Goal: Task Accomplishment & Management: Manage account settings

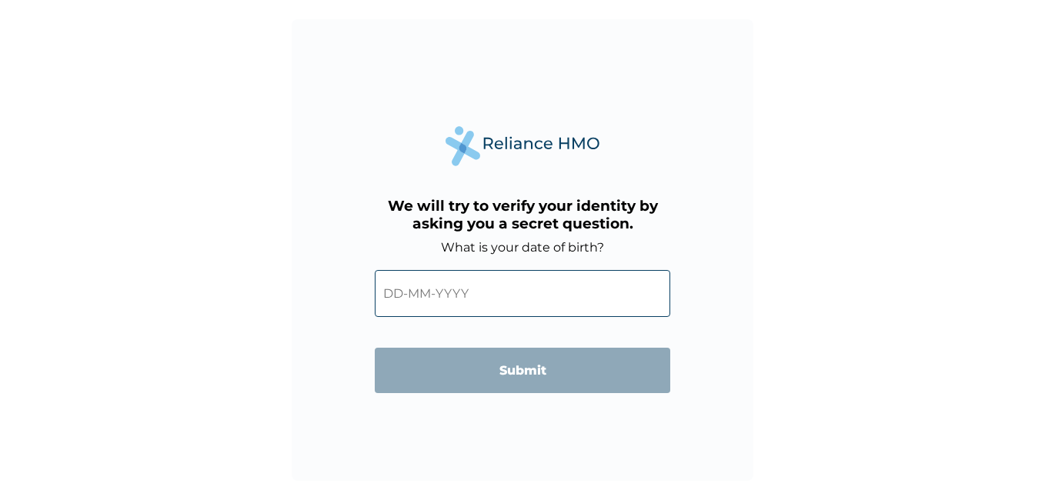
click at [527, 299] on input "text" at bounding box center [523, 293] width 296 height 47
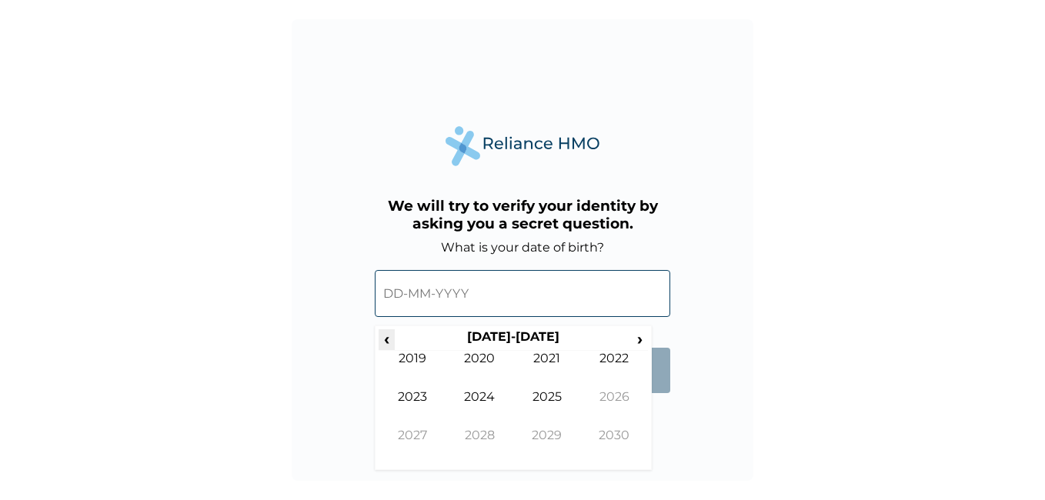
click at [389, 342] on span "‹" at bounding box center [387, 339] width 16 height 19
click at [390, 340] on span "‹" at bounding box center [387, 339] width 16 height 19
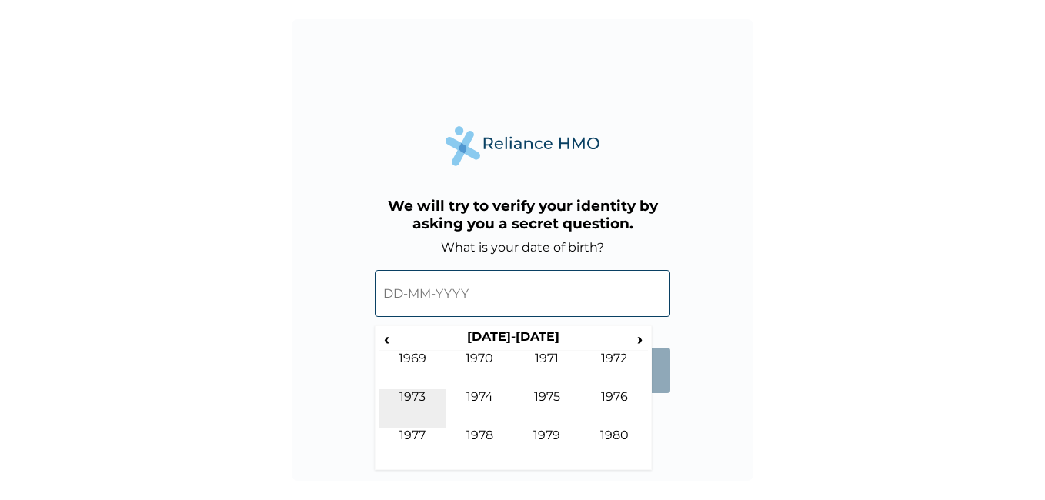
click at [417, 391] on td "1973" at bounding box center [413, 409] width 68 height 38
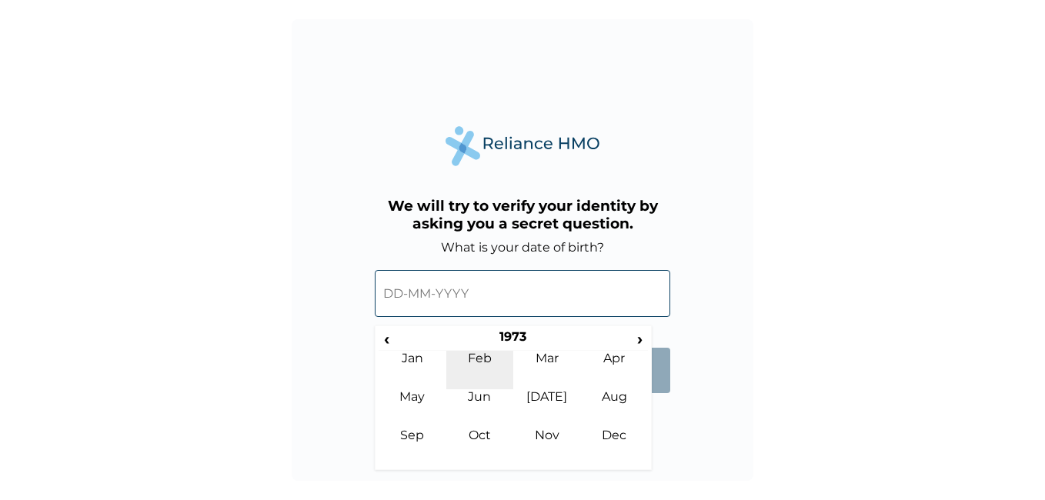
click at [487, 362] on td "Feb" at bounding box center [481, 370] width 68 height 38
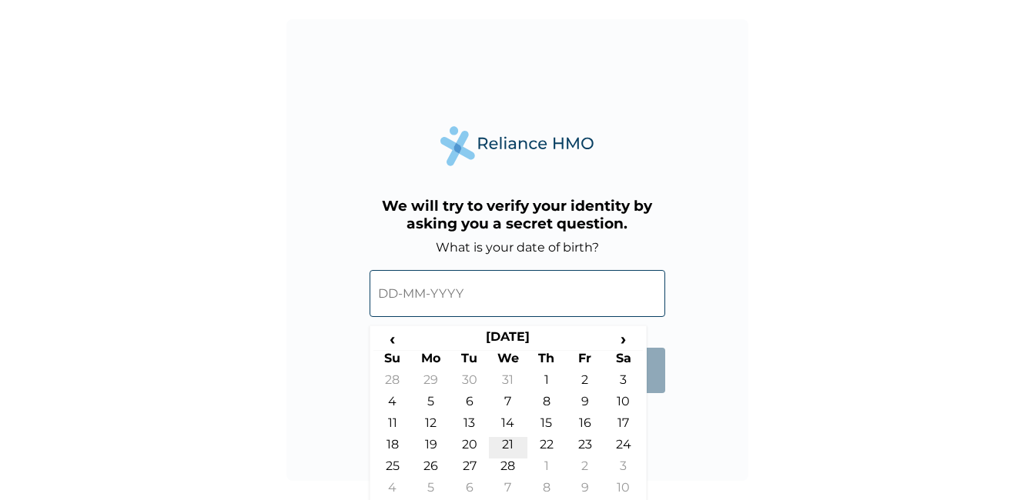
click at [513, 444] on td "21" at bounding box center [508, 448] width 38 height 22
type input "[DATE]"
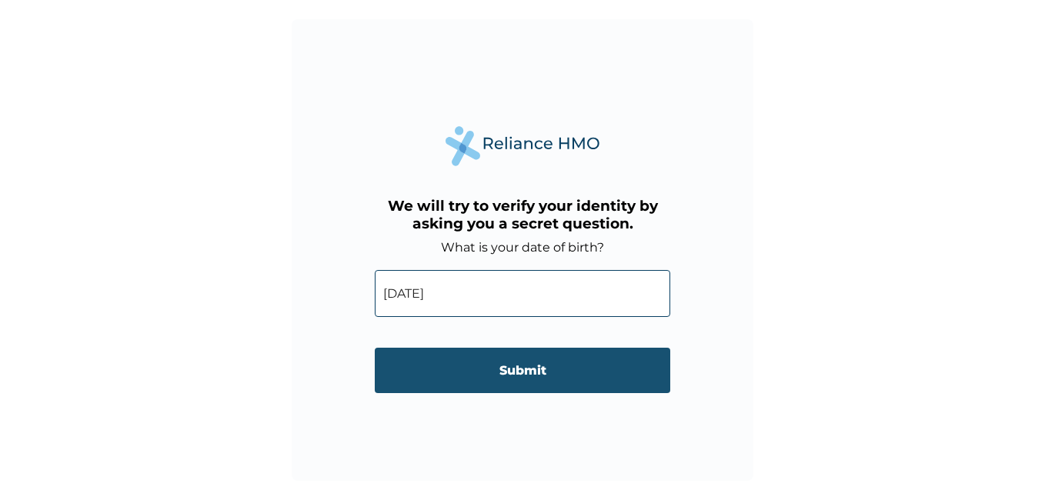
click at [524, 370] on input "Submit" at bounding box center [523, 370] width 296 height 45
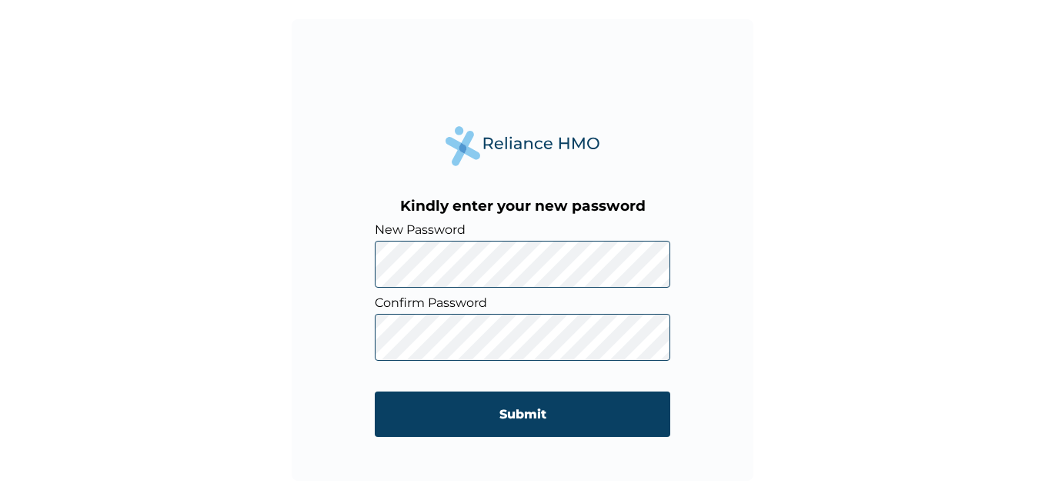
click at [928, 401] on div "Kindly enter your new password New Password Confirm Password Submit" at bounding box center [522, 250] width 1045 height 500
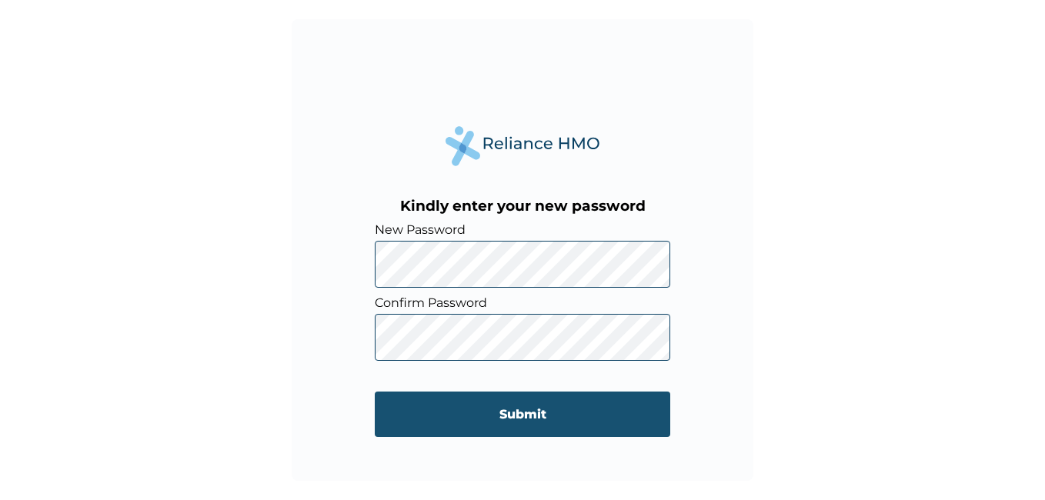
click at [530, 421] on input "Submit" at bounding box center [523, 414] width 296 height 45
